Goal: Navigation & Orientation: Go to known website

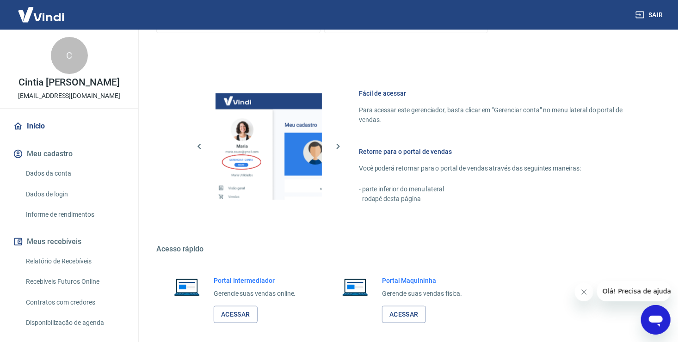
scroll to position [396, 0]
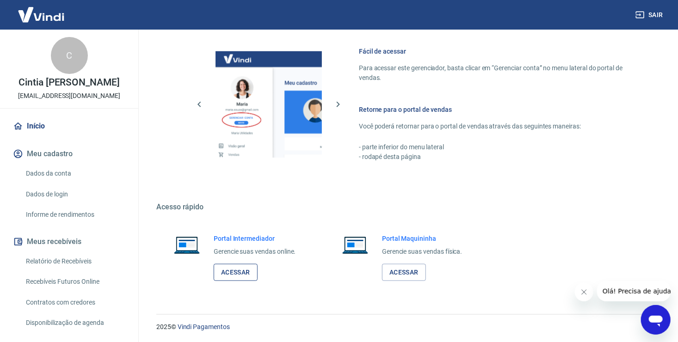
click at [235, 278] on link "Acessar" at bounding box center [236, 272] width 44 height 17
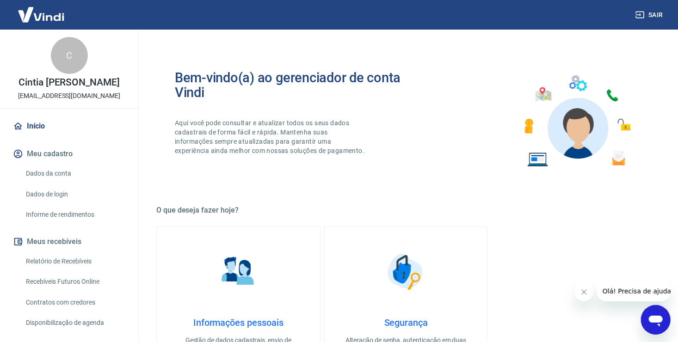
scroll to position [370, 0]
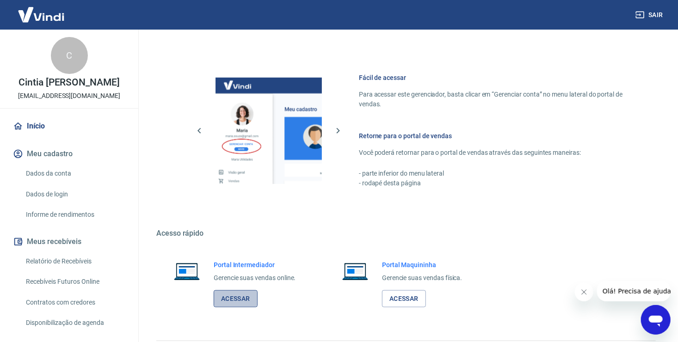
click at [228, 303] on link "Acessar" at bounding box center [236, 298] width 44 height 17
